Goal: Find specific page/section: Find specific page/section

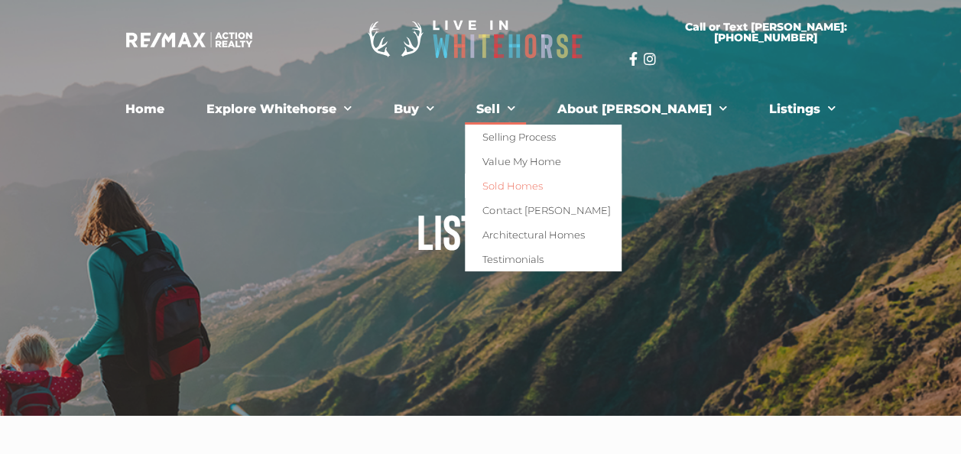
click at [562, 184] on link "Sold Homes" at bounding box center [543, 186] width 157 height 24
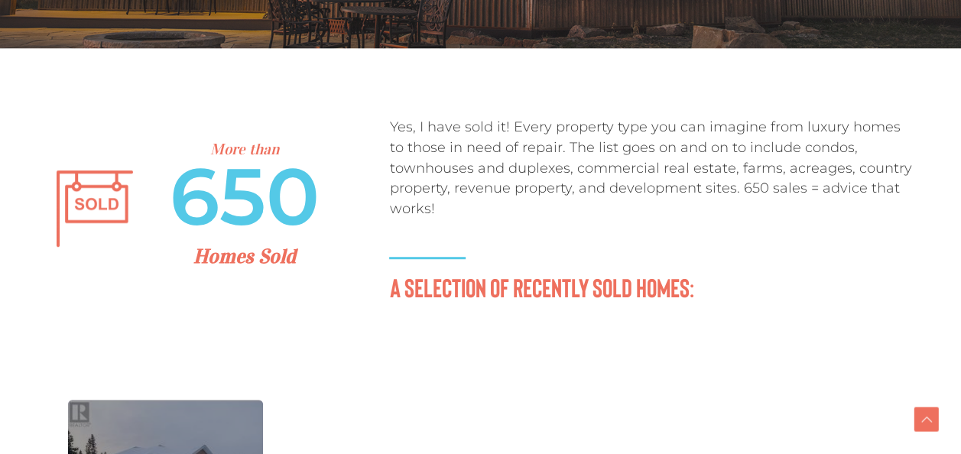
scroll to position [382, 0]
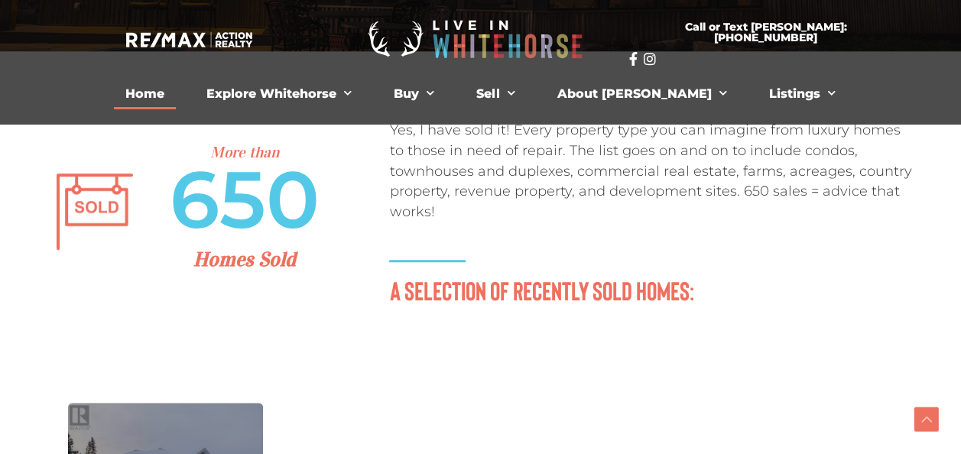
click at [176, 93] on link "Home" at bounding box center [145, 94] width 62 height 31
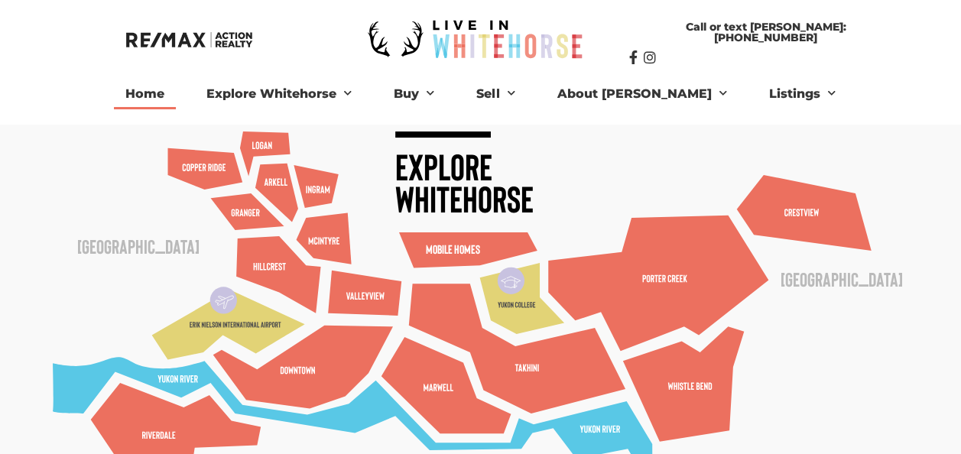
scroll to position [76, 0]
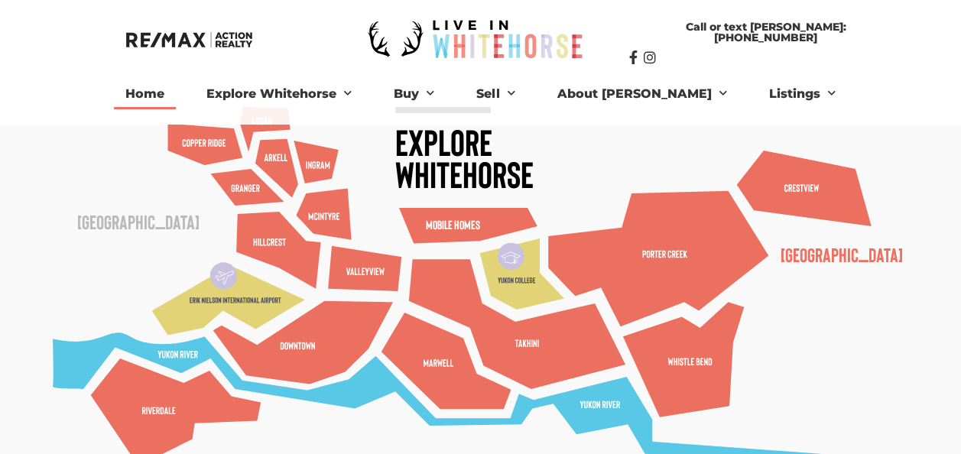
click at [792, 248] on text "[GEOGRAPHIC_DATA]" at bounding box center [842, 254] width 122 height 24
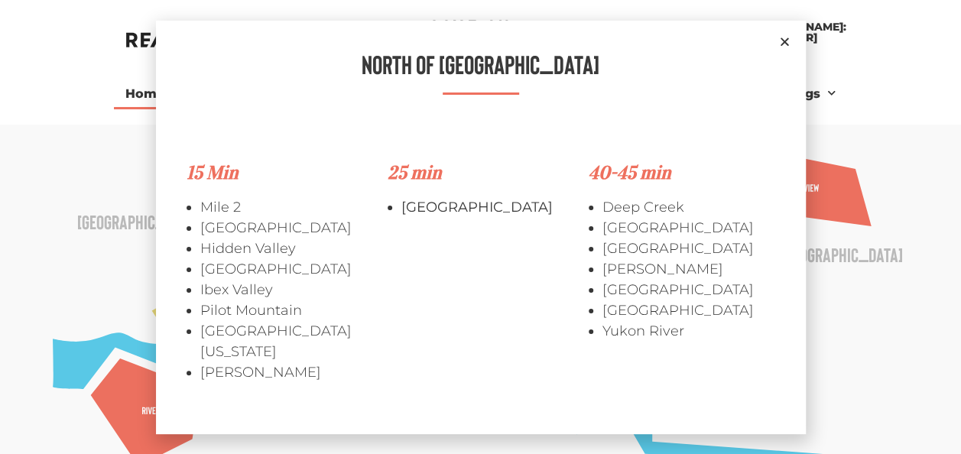
click at [787, 47] on icon "Close" at bounding box center [784, 41] width 11 height 11
